Goal: Check status: Check status

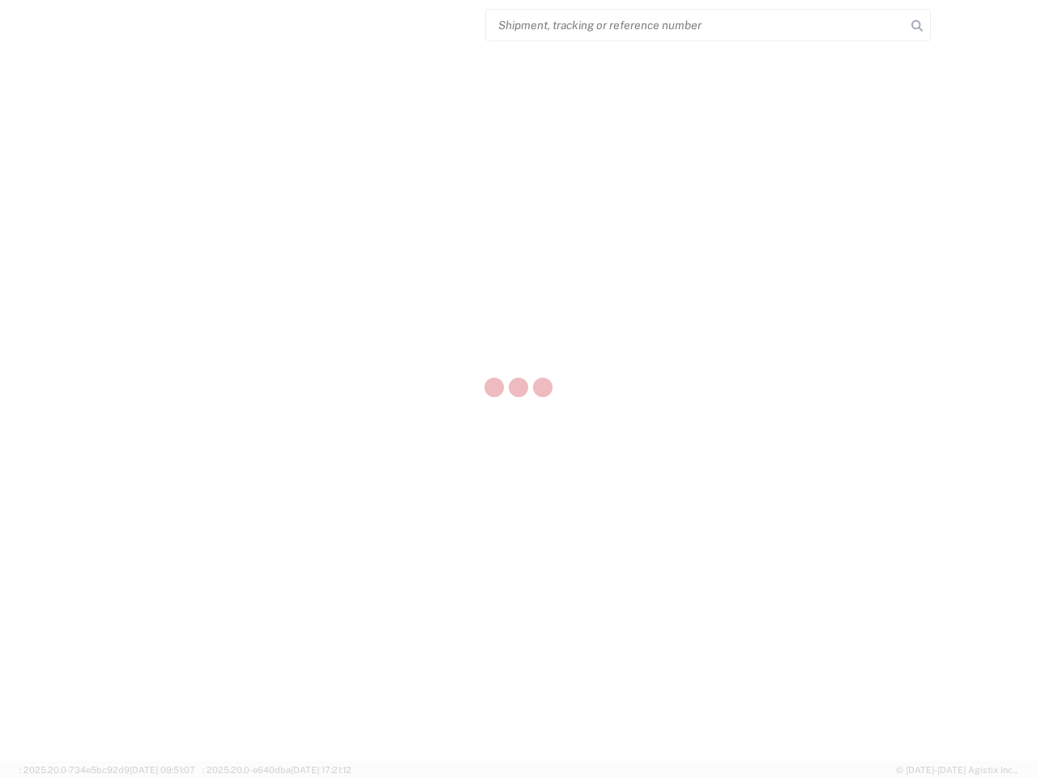
select select "US"
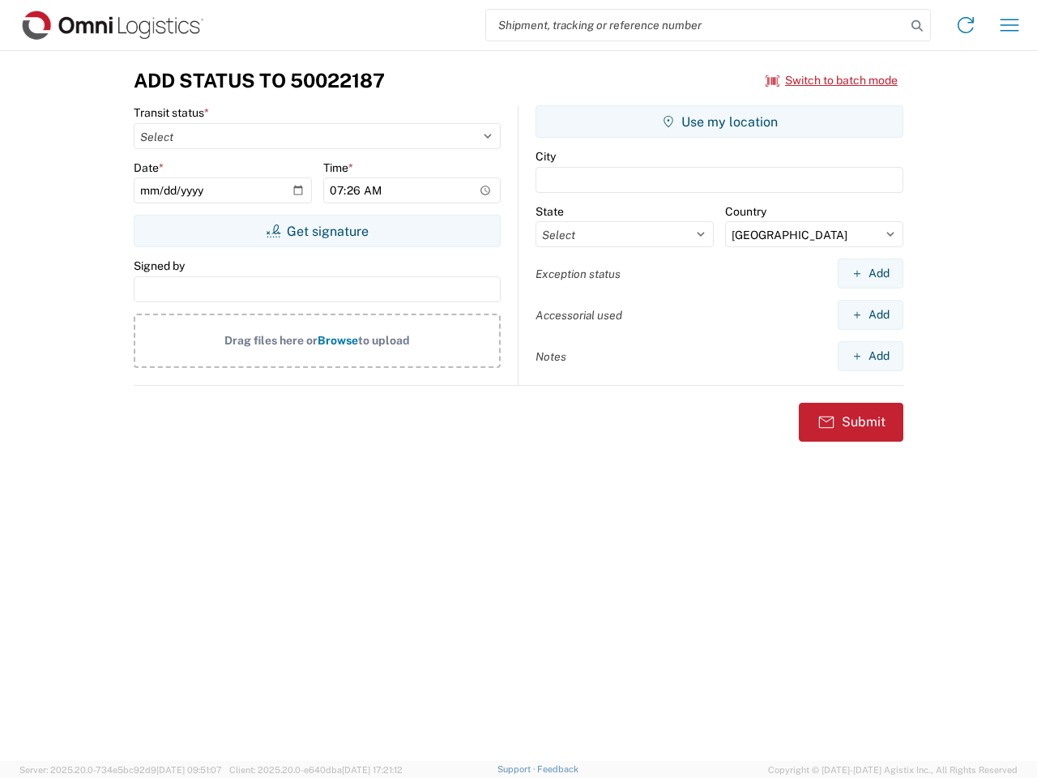
click at [696, 25] on input "search" at bounding box center [696, 25] width 420 height 31
click at [917, 26] on icon at bounding box center [917, 26] width 23 height 23
click at [966, 25] on icon at bounding box center [966, 25] width 26 height 26
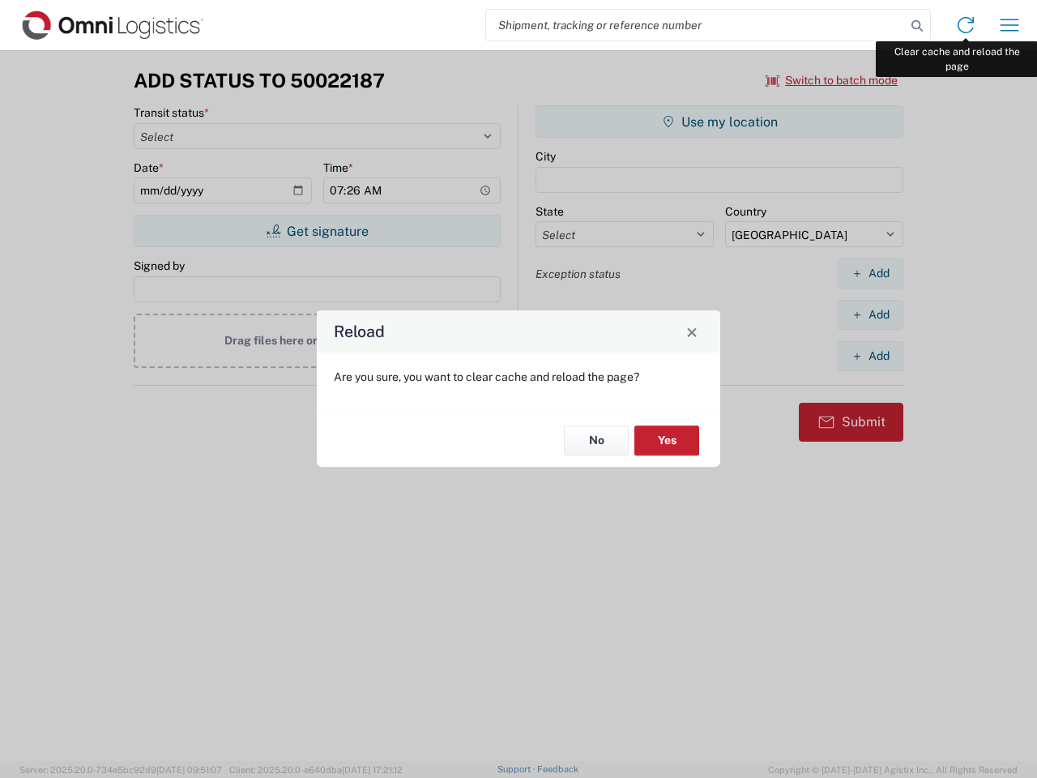
click at [1009, 25] on div "Reload Are you sure, you want to clear cache and reload the page? No Yes" at bounding box center [518, 389] width 1037 height 778
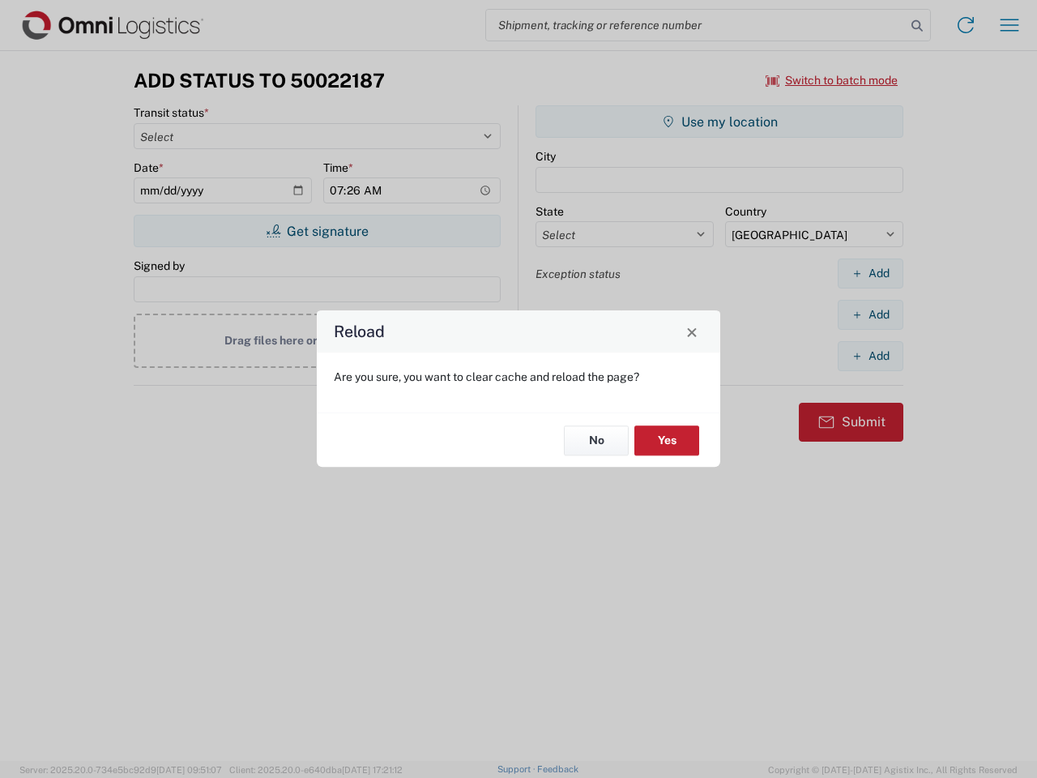
click at [832, 80] on div "Reload Are you sure, you want to clear cache and reload the page? No Yes" at bounding box center [518, 389] width 1037 height 778
click at [317, 231] on div "Reload Are you sure, you want to clear cache and reload the page? No Yes" at bounding box center [518, 389] width 1037 height 778
click at [719, 122] on div "Reload Are you sure, you want to clear cache and reload the page? No Yes" at bounding box center [518, 389] width 1037 height 778
click at [870, 273] on div "Reload Are you sure, you want to clear cache and reload the page? No Yes" at bounding box center [518, 389] width 1037 height 778
click at [870, 314] on div "Reload Are you sure, you want to clear cache and reload the page? No Yes" at bounding box center [518, 389] width 1037 height 778
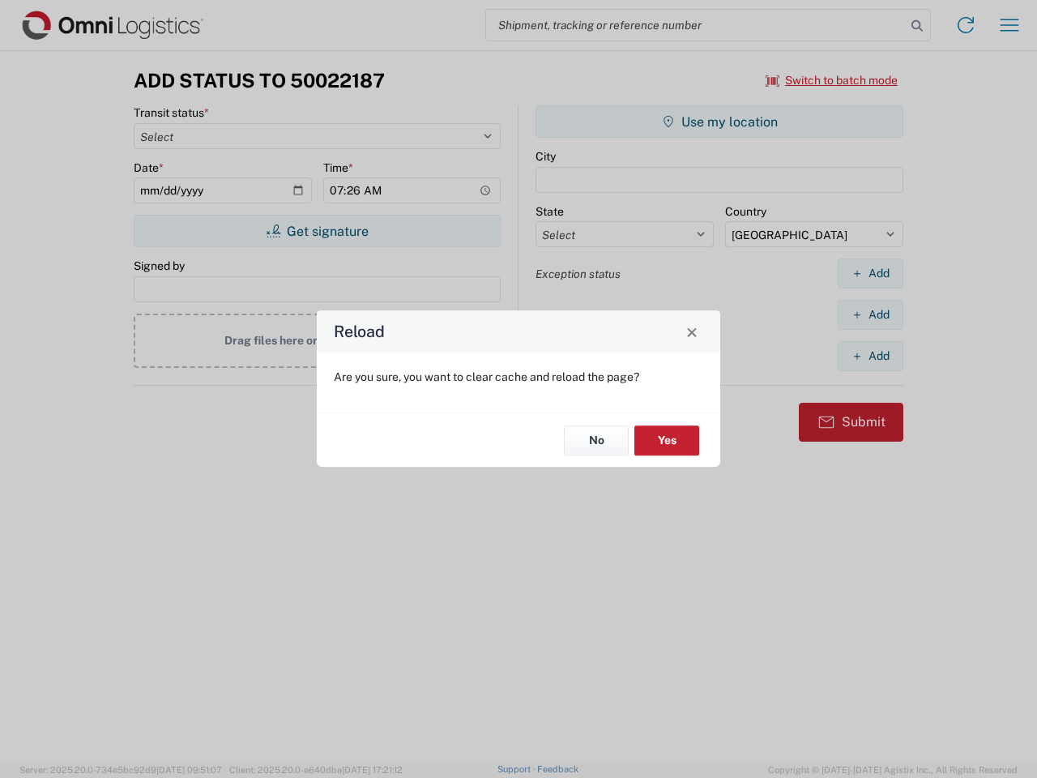
click at [870, 356] on div "Reload Are you sure, you want to clear cache and reload the page? No Yes" at bounding box center [518, 389] width 1037 height 778
